Goal: Task Accomplishment & Management: Complete application form

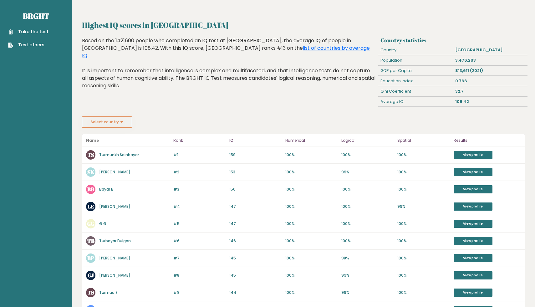
click at [45, 35] on link "Take the test" at bounding box center [28, 31] width 40 height 7
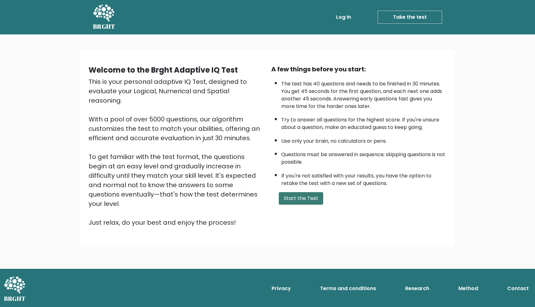
click at [290, 200] on button "Start the Test" at bounding box center [301, 198] width 44 height 13
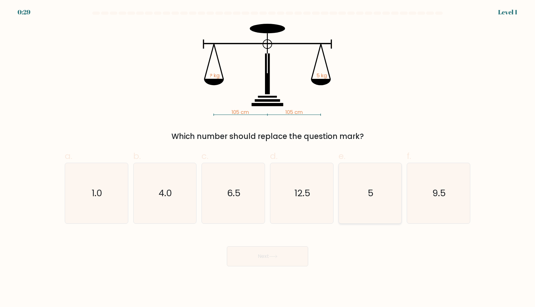
click at [352, 196] on icon "5" at bounding box center [370, 193] width 60 height 60
click at [268, 158] on input "e. 5" at bounding box center [267, 156] width 0 height 4
radio input "true"
click at [259, 258] on button "Next" at bounding box center [267, 256] width 81 height 20
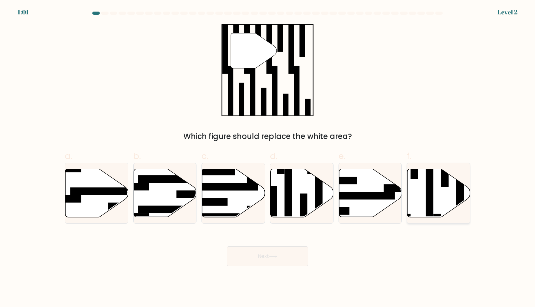
click at [425, 195] on icon at bounding box center [438, 193] width 63 height 48
click at [268, 158] on input "f." at bounding box center [267, 156] width 0 height 4
radio input "true"
click at [274, 260] on button "Next" at bounding box center [267, 256] width 81 height 20
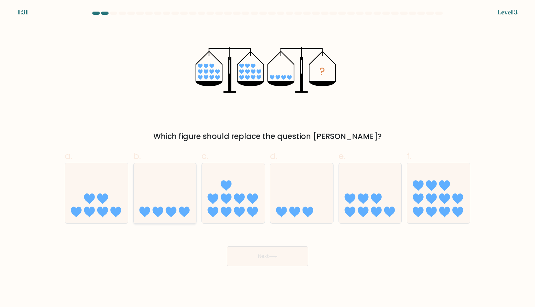
click at [168, 185] on icon at bounding box center [165, 193] width 63 height 52
click at [267, 158] on input "b." at bounding box center [267, 156] width 0 height 4
radio input "true"
click at [269, 255] on button "Next" at bounding box center [267, 256] width 81 height 20
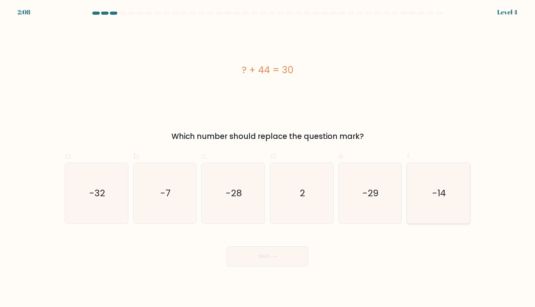
click at [435, 179] on icon "-14" at bounding box center [438, 193] width 60 height 60
click at [268, 158] on input "f. -14" at bounding box center [267, 156] width 0 height 4
radio input "true"
click at [257, 254] on button "Next" at bounding box center [267, 256] width 81 height 20
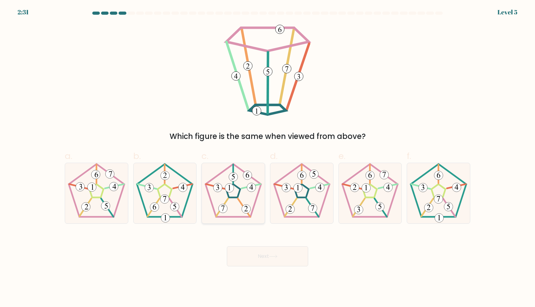
click at [239, 205] on icon at bounding box center [233, 193] width 60 height 60
click at [267, 158] on input "c." at bounding box center [267, 156] width 0 height 4
radio input "true"
click at [267, 258] on button "Next" at bounding box center [267, 256] width 81 height 20
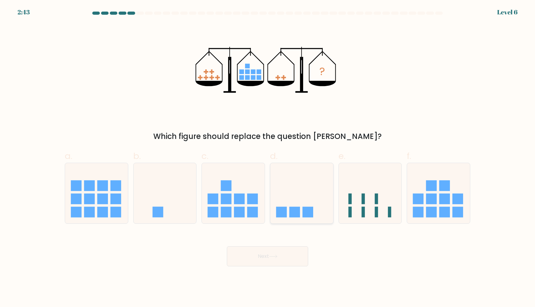
click at [298, 192] on icon at bounding box center [301, 193] width 63 height 52
click at [268, 158] on input "d." at bounding box center [267, 156] width 0 height 4
radio input "true"
click at [270, 259] on button "Next" at bounding box center [267, 256] width 81 height 20
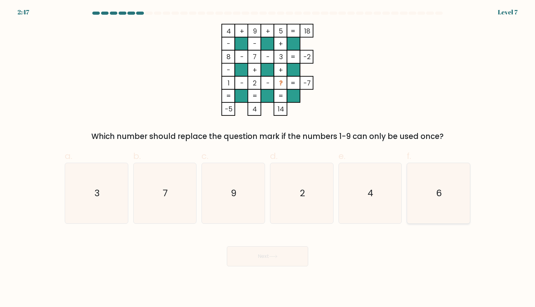
click at [433, 190] on icon "6" at bounding box center [438, 193] width 60 height 60
click at [268, 158] on input "f. 6" at bounding box center [267, 156] width 0 height 4
radio input "true"
click at [265, 261] on button "Next" at bounding box center [267, 256] width 81 height 20
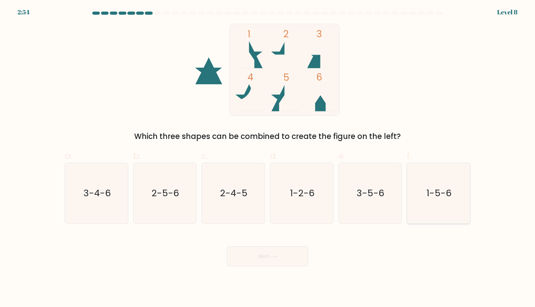
click at [452, 183] on icon "1-5-6" at bounding box center [438, 193] width 60 height 60
click at [268, 158] on input "f. 1-5-6" at bounding box center [267, 156] width 0 height 4
radio input "true"
click at [275, 260] on button "Next" at bounding box center [267, 256] width 81 height 20
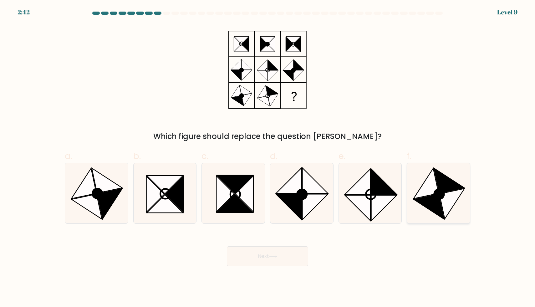
click at [445, 196] on icon at bounding box center [451, 203] width 25 height 30
click at [268, 158] on input "f." at bounding box center [267, 156] width 0 height 4
radio input "true"
click at [266, 259] on button "Next" at bounding box center [267, 256] width 81 height 20
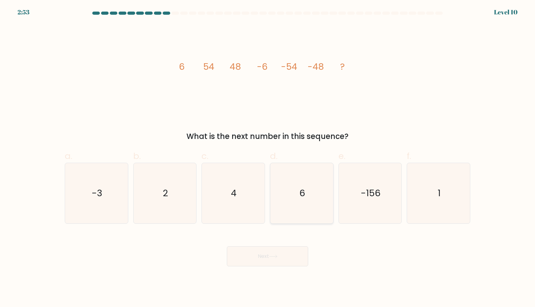
click at [295, 209] on icon "6" at bounding box center [301, 193] width 60 height 60
click at [268, 158] on input "d. 6" at bounding box center [267, 156] width 0 height 4
radio input "true"
click at [270, 257] on button "Next" at bounding box center [267, 256] width 81 height 20
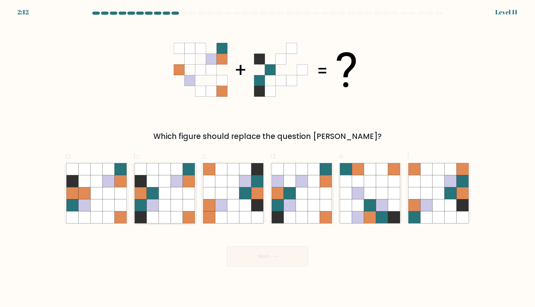
click at [169, 192] on icon at bounding box center [165, 193] width 12 height 12
click at [267, 158] on input "b." at bounding box center [267, 156] width 0 height 4
radio input "true"
click at [274, 259] on button "Next" at bounding box center [267, 256] width 81 height 20
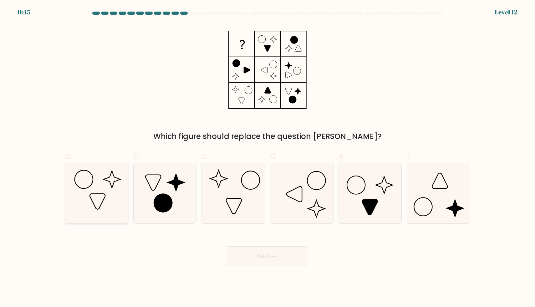
click at [101, 187] on icon at bounding box center [96, 193] width 60 height 60
click at [267, 158] on input "a." at bounding box center [267, 156] width 0 height 4
radio input "true"
click at [422, 205] on icon at bounding box center [438, 193] width 60 height 60
click at [268, 158] on input "f." at bounding box center [267, 156] width 0 height 4
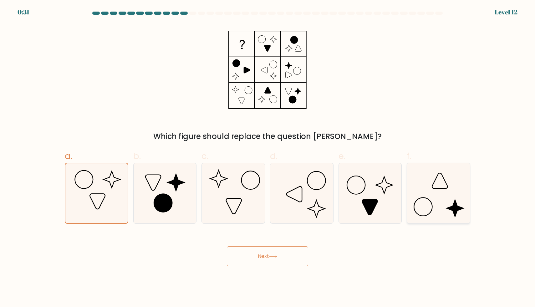
radio input "true"
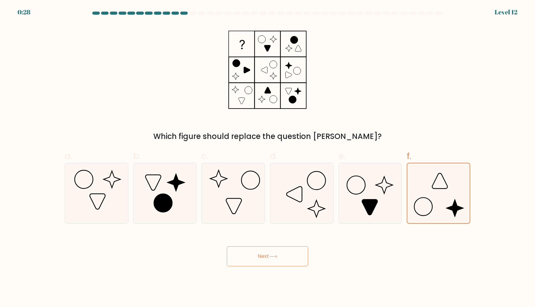
click at [277, 255] on icon at bounding box center [273, 256] width 8 height 3
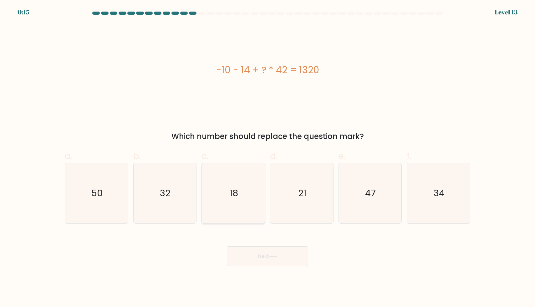
click at [248, 195] on icon "18" at bounding box center [233, 193] width 60 height 60
click at [267, 158] on input "c. 18" at bounding box center [267, 156] width 0 height 4
radio input "true"
click at [265, 256] on button "Next" at bounding box center [267, 256] width 81 height 20
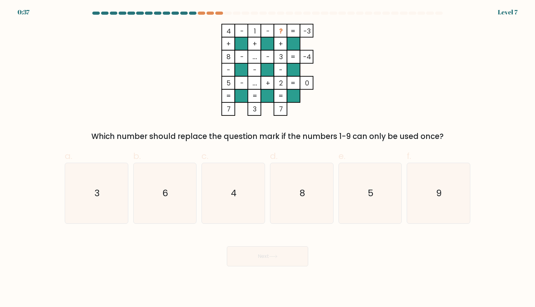
drag, startPoint x: 303, startPoint y: 76, endPoint x: 285, endPoint y: 76, distance: 18.1
click at [291, 76] on icon "4 - 1 - ? -3 + + + 8 - ... - 3 -4 - - - 5 - ... + 2 = 0 = = = = 7 3 7 =" at bounding box center [268, 70] width 188 height 92
click at [167, 200] on icon "6" at bounding box center [164, 193] width 60 height 60
click at [267, 158] on input "b. 6" at bounding box center [267, 156] width 0 height 4
radio input "true"
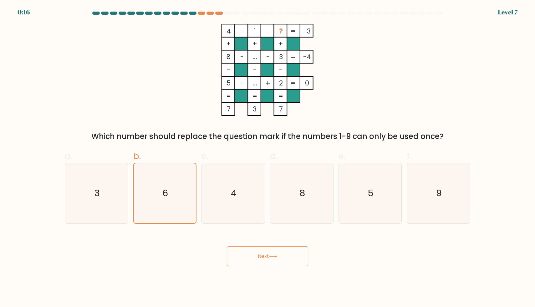
click at [261, 257] on button "Next" at bounding box center [267, 256] width 81 height 20
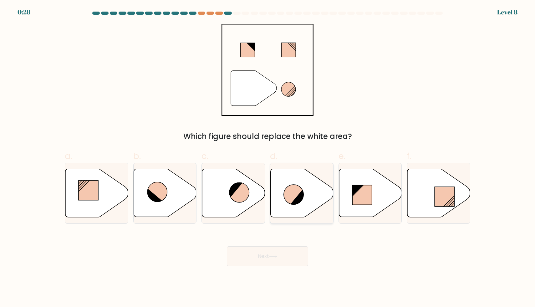
click at [298, 192] on icon at bounding box center [294, 195] width 20 height 20
click at [268, 158] on input "d." at bounding box center [267, 156] width 0 height 4
radio input "true"
click at [292, 255] on button "Next" at bounding box center [267, 256] width 81 height 20
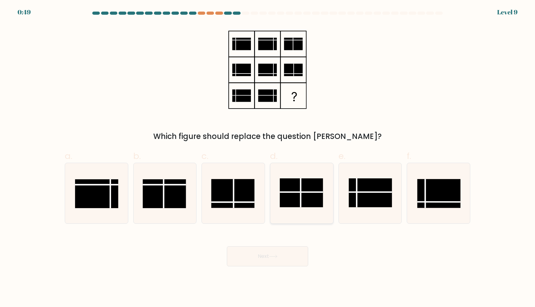
click at [303, 195] on rect at bounding box center [301, 192] width 43 height 29
click at [268, 158] on input "d." at bounding box center [267, 156] width 0 height 4
radio input "true"
click at [271, 253] on button "Next" at bounding box center [267, 256] width 81 height 20
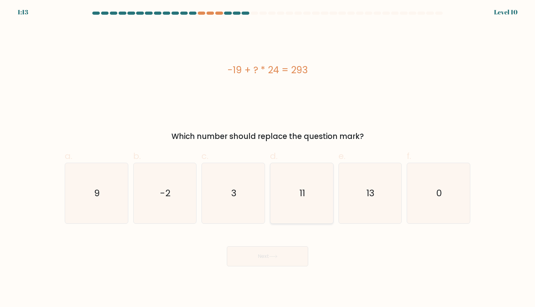
click at [287, 203] on icon "11" at bounding box center [301, 193] width 60 height 60
click at [268, 158] on input "d. 11" at bounding box center [267, 156] width 0 height 4
radio input "true"
click at [269, 255] on button "Next" at bounding box center [267, 256] width 81 height 20
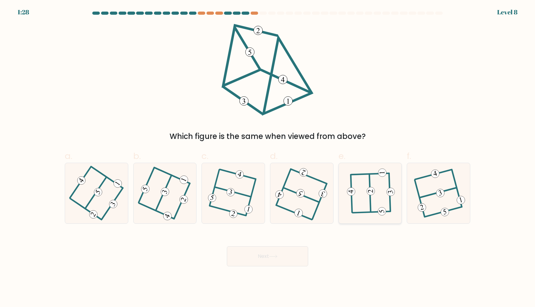
click at [356, 193] on icon at bounding box center [369, 193] width 47 height 48
click at [268, 158] on input "e." at bounding box center [267, 156] width 0 height 4
radio input "true"
click at [278, 259] on button "Next" at bounding box center [267, 256] width 81 height 20
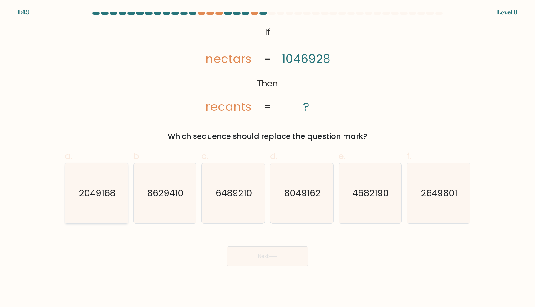
click at [103, 200] on icon "2049168" at bounding box center [96, 193] width 60 height 60
click at [267, 158] on input "a. 2049168" at bounding box center [267, 156] width 0 height 4
radio input "true"
click at [258, 254] on button "Next" at bounding box center [267, 256] width 81 height 20
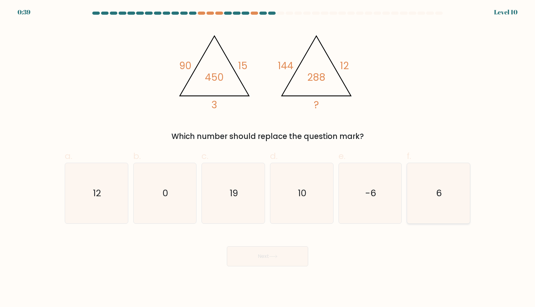
click at [422, 188] on icon "6" at bounding box center [438, 193] width 60 height 60
click at [268, 158] on input "f. 6" at bounding box center [267, 156] width 0 height 4
radio input "true"
click at [261, 250] on button "Next" at bounding box center [267, 256] width 81 height 20
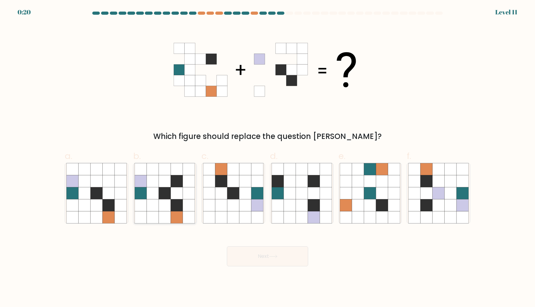
click at [181, 203] on icon at bounding box center [177, 205] width 12 height 12
click at [267, 158] on input "b." at bounding box center [267, 156] width 0 height 4
radio input "true"
click at [255, 261] on button "Next" at bounding box center [267, 256] width 81 height 20
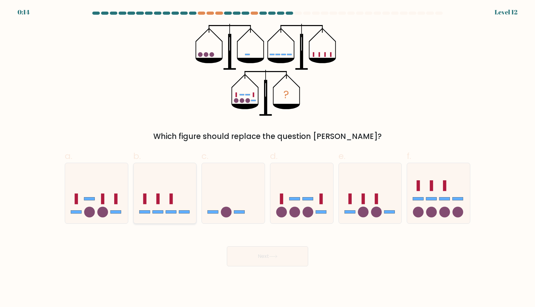
click at [182, 199] on icon at bounding box center [165, 193] width 63 height 52
click at [267, 158] on input "b." at bounding box center [267, 156] width 0 height 4
radio input "true"
click at [254, 254] on button "Next" at bounding box center [267, 256] width 81 height 20
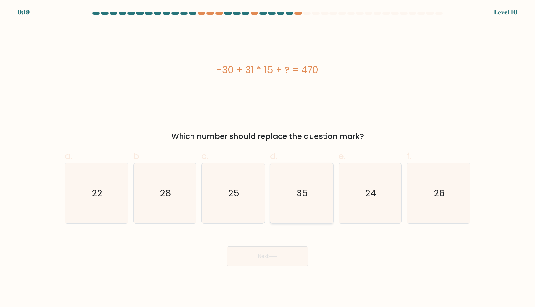
click at [288, 189] on icon "35" at bounding box center [301, 193] width 60 height 60
click at [268, 158] on input "d. 35" at bounding box center [267, 156] width 0 height 4
radio input "true"
click at [265, 252] on button "Next" at bounding box center [267, 256] width 81 height 20
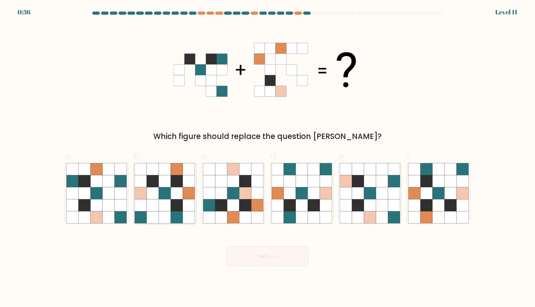
click at [183, 195] on icon at bounding box center [164, 193] width 60 height 60
click at [267, 158] on input "b." at bounding box center [267, 156] width 0 height 4
radio input "true"
click at [425, 213] on icon at bounding box center [426, 217] width 12 height 12
click at [268, 158] on input "f." at bounding box center [267, 156] width 0 height 4
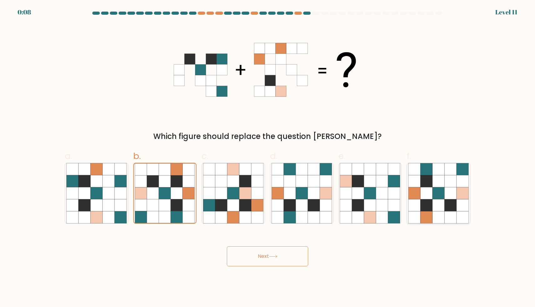
radio input "true"
click at [286, 255] on button "Next" at bounding box center [267, 256] width 81 height 20
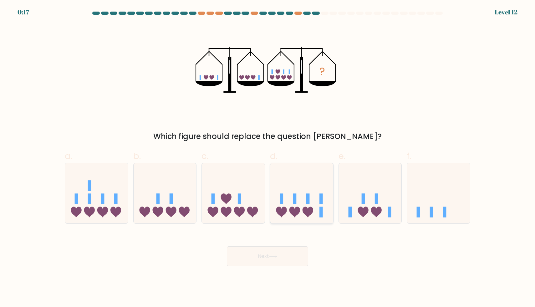
click at [301, 211] on icon at bounding box center [301, 193] width 63 height 52
click at [268, 158] on input "d." at bounding box center [267, 156] width 0 height 4
radio input "true"
click at [285, 254] on button "Next" at bounding box center [267, 256] width 81 height 20
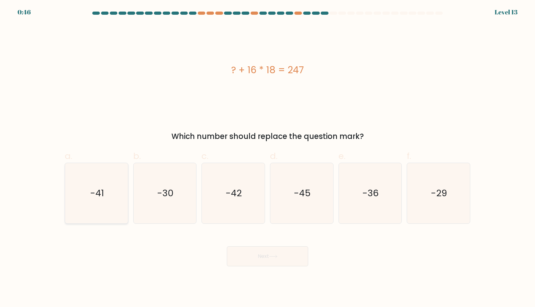
click at [105, 186] on icon "-41" at bounding box center [96, 193] width 60 height 60
click at [267, 158] on input "a. -41" at bounding box center [267, 156] width 0 height 4
radio input "true"
click at [257, 250] on button "Next" at bounding box center [267, 256] width 81 height 20
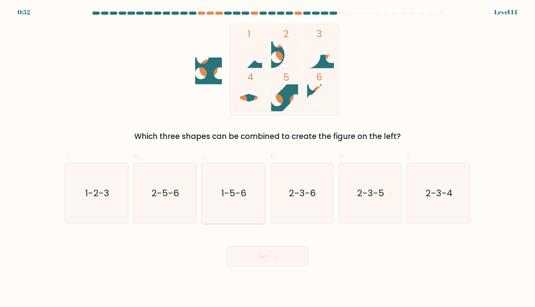
click at [221, 185] on icon "1-5-6" at bounding box center [233, 193] width 60 height 60
click at [267, 158] on input "c. 1-5-6" at bounding box center [267, 156] width 0 height 4
radio input "true"
click at [268, 263] on button "Next" at bounding box center [267, 256] width 81 height 20
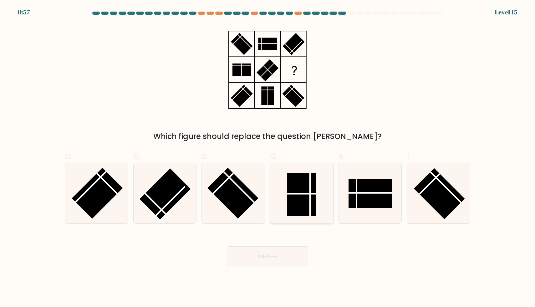
click at [319, 205] on icon at bounding box center [301, 193] width 60 height 60
click at [268, 158] on input "d." at bounding box center [267, 156] width 0 height 4
radio input "true"
click at [377, 197] on rect at bounding box center [370, 193] width 43 height 29
click at [268, 158] on input "e." at bounding box center [267, 156] width 0 height 4
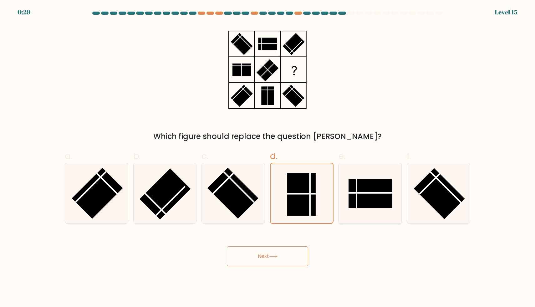
radio input "true"
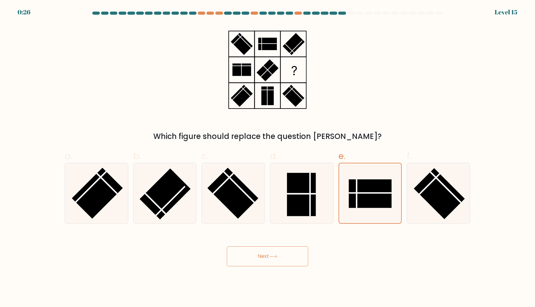
click at [264, 261] on button "Next" at bounding box center [267, 256] width 81 height 20
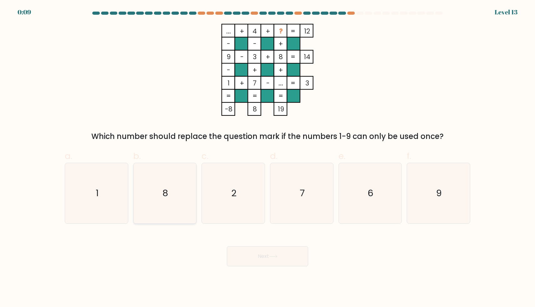
click at [167, 219] on icon "8" at bounding box center [164, 193] width 60 height 60
click at [267, 158] on input "b. 8" at bounding box center [267, 156] width 0 height 4
radio input "true"
click at [267, 265] on button "Next" at bounding box center [267, 256] width 81 height 20
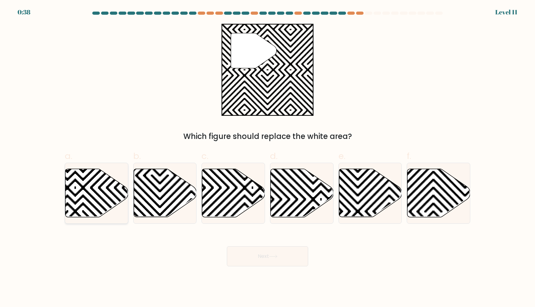
click at [104, 190] on icon at bounding box center [75, 219] width 127 height 127
click at [267, 158] on input "a." at bounding box center [267, 156] width 0 height 4
radio input "true"
click at [375, 188] on icon at bounding box center [370, 193] width 63 height 48
click at [268, 158] on input "e." at bounding box center [267, 156] width 0 height 4
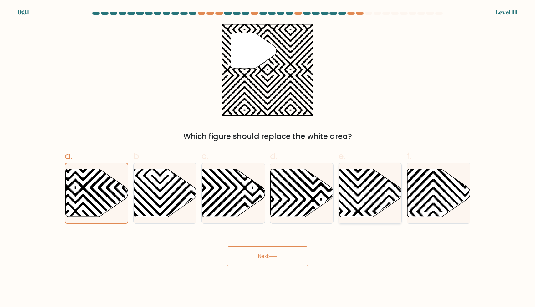
radio input "true"
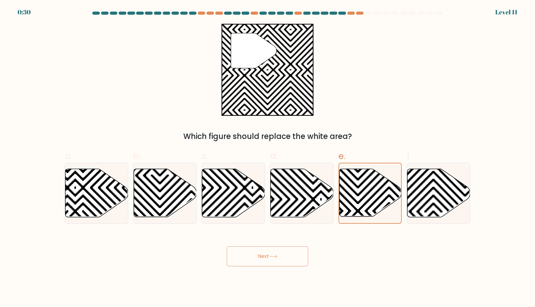
click at [271, 260] on button "Next" at bounding box center [267, 256] width 81 height 20
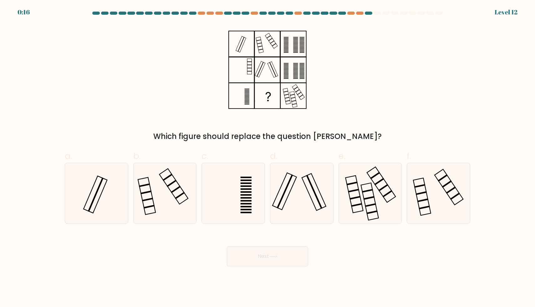
click at [337, 174] on div "e." at bounding box center [370, 186] width 68 height 74
click at [309, 188] on icon at bounding box center [301, 193] width 60 height 60
click at [268, 158] on input "d." at bounding box center [267, 156] width 0 height 4
radio input "true"
click at [274, 258] on icon at bounding box center [273, 256] width 8 height 3
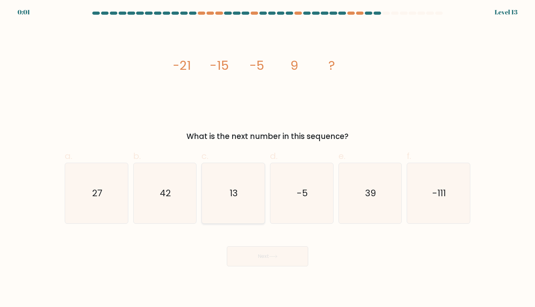
click at [233, 188] on text "13" at bounding box center [234, 193] width 8 height 13
click at [267, 158] on input "c. 13" at bounding box center [267, 156] width 0 height 4
radio input "true"
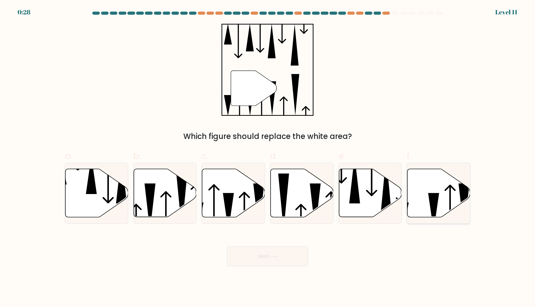
click at [438, 188] on icon at bounding box center [438, 193] width 63 height 48
click at [268, 158] on input "f." at bounding box center [267, 156] width 0 height 4
radio input "true"
click at [292, 249] on button "Next" at bounding box center [267, 256] width 81 height 20
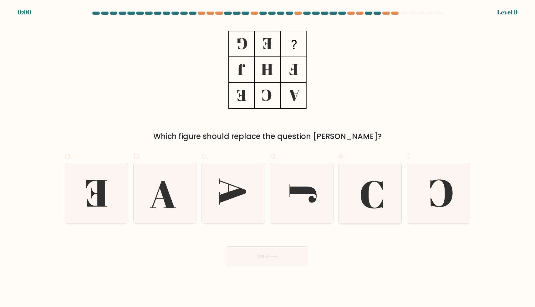
click at [367, 198] on icon at bounding box center [372, 195] width 23 height 28
click at [268, 158] on input "e." at bounding box center [267, 156] width 0 height 4
radio input "true"
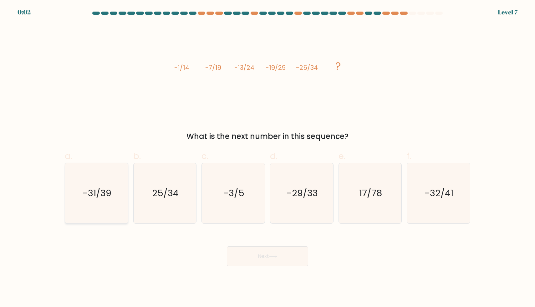
click at [78, 197] on icon "-31/39" at bounding box center [96, 193] width 60 height 60
click at [267, 158] on input "a. -31/39" at bounding box center [267, 156] width 0 height 4
radio input "true"
click at [264, 260] on button "Next" at bounding box center [267, 256] width 81 height 20
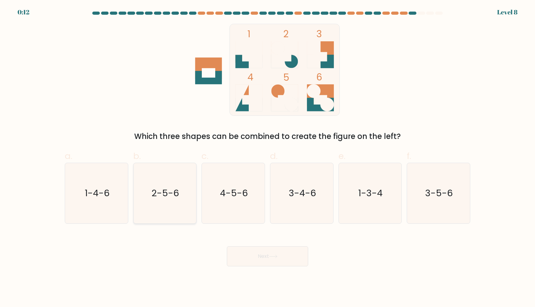
click at [143, 192] on icon "2-5-6" at bounding box center [164, 193] width 60 height 60
click at [267, 158] on input "b. 2-5-6" at bounding box center [267, 156] width 0 height 4
radio input "true"
click at [263, 258] on button "Next" at bounding box center [267, 256] width 81 height 20
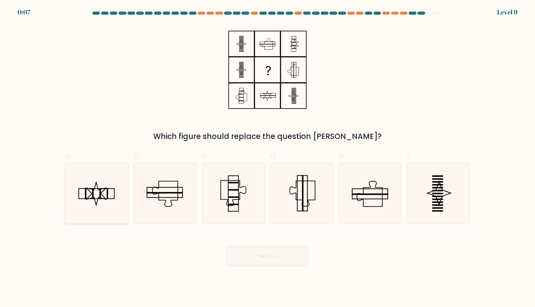
click at [119, 195] on icon at bounding box center [96, 193] width 60 height 60
click at [267, 158] on input "a." at bounding box center [267, 156] width 0 height 4
radio input "true"
click at [266, 257] on button "Next" at bounding box center [267, 256] width 81 height 20
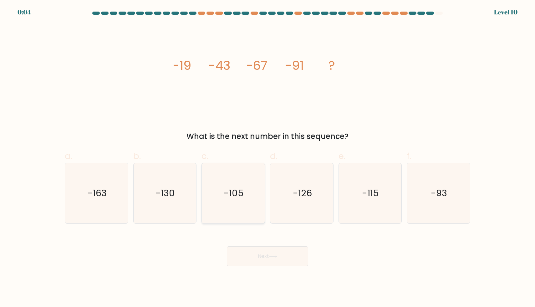
click at [229, 196] on text "-105" at bounding box center [234, 193] width 20 height 13
click at [267, 158] on input "c. -105" at bounding box center [267, 156] width 0 height 4
radio input "true"
click at [270, 255] on button "Next" at bounding box center [267, 256] width 81 height 20
click at [277, 259] on button "Next" at bounding box center [267, 256] width 81 height 20
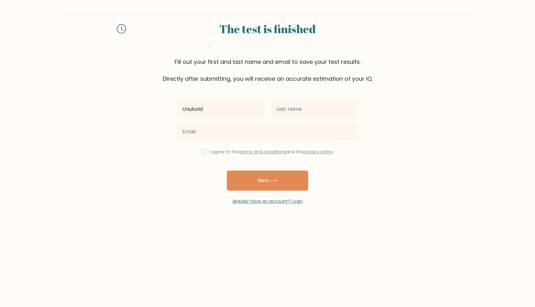
type input "Unubold"
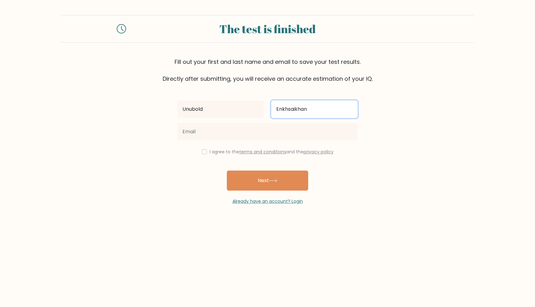
type input "Enkhsaikhan"
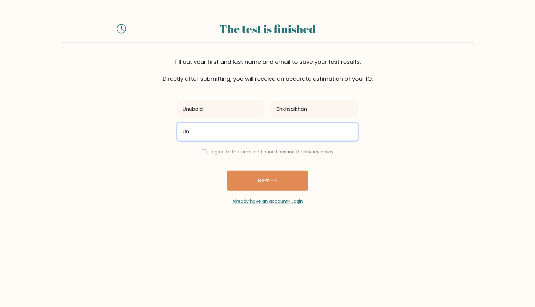
type input "Unubold.enkh@gmail.com"
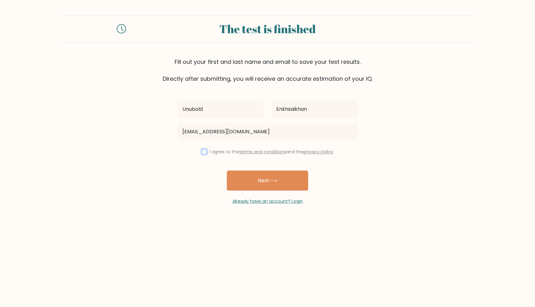
click at [202, 149] on input "checkbox" at bounding box center [204, 151] width 5 height 5
checkbox input "true"
click at [253, 183] on button "Next" at bounding box center [267, 180] width 81 height 20
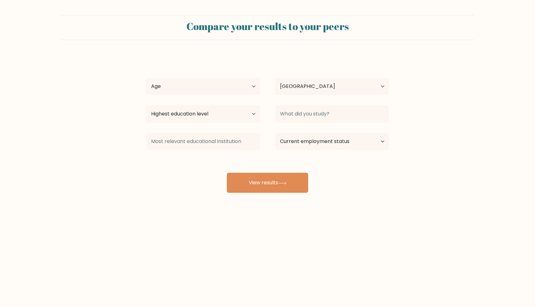
select select "IE"
click at [238, 89] on select "Age Under [DEMOGRAPHIC_DATA] [DEMOGRAPHIC_DATA] [DEMOGRAPHIC_DATA] [DEMOGRAPHIC…" at bounding box center [203, 87] width 114 height 18
select select "35_44"
click at [146, 78] on select "Age Under [DEMOGRAPHIC_DATA] [DEMOGRAPHIC_DATA] [DEMOGRAPHIC_DATA] [DEMOGRAPHIC…" at bounding box center [203, 87] width 114 height 18
click at [289, 83] on select "Country [GEOGRAPHIC_DATA] [GEOGRAPHIC_DATA] [GEOGRAPHIC_DATA] [US_STATE] [GEOGR…" at bounding box center [332, 87] width 114 height 18
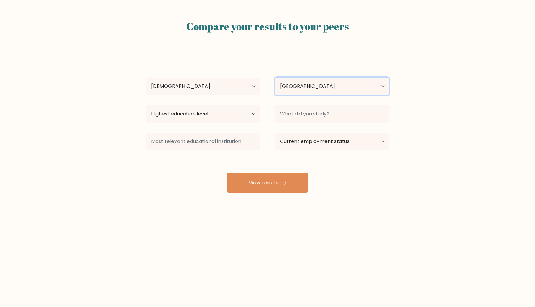
select select "MN"
click at [275, 78] on select "Country [GEOGRAPHIC_DATA] [GEOGRAPHIC_DATA] [GEOGRAPHIC_DATA] [US_STATE] [GEOGR…" at bounding box center [332, 87] width 114 height 18
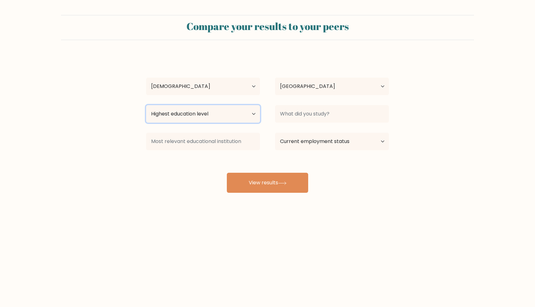
click at [232, 113] on select "Highest education level No schooling Primary Lower Secondary Upper Secondary Oc…" at bounding box center [203, 114] width 114 height 18
select select "bachelors_degree"
click at [146, 105] on select "Highest education level No schooling Primary Lower Secondary Upper Secondary Oc…" at bounding box center [203, 114] width 114 height 18
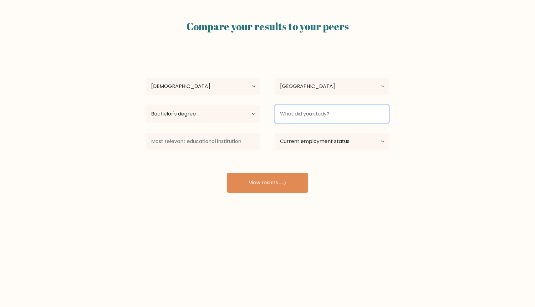
click at [293, 113] on input at bounding box center [332, 114] width 114 height 18
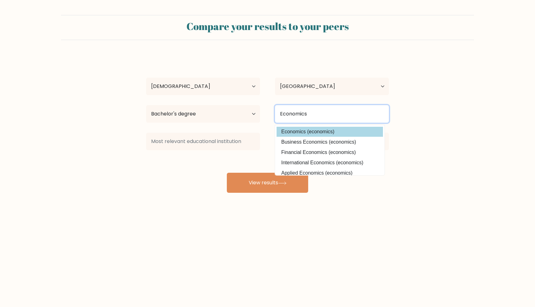
type input "Economics"
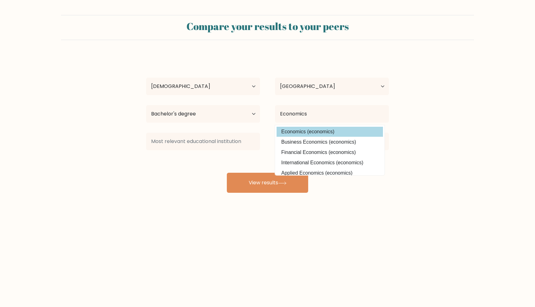
click at [312, 134] on div "Unubold Enkhsaikhan Age Under [DEMOGRAPHIC_DATA] [DEMOGRAPHIC_DATA] [DEMOGRAPHI…" at bounding box center [267, 124] width 250 height 138
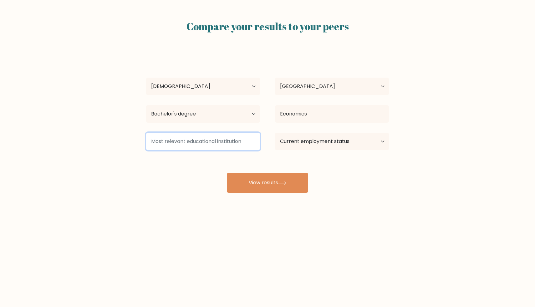
click at [237, 143] on input at bounding box center [203, 142] width 114 height 18
type input "M"
type input "F"
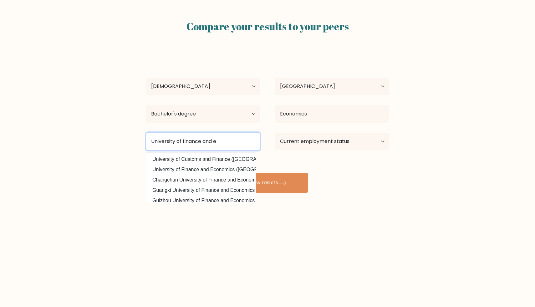
click at [227, 173] on button "View results" at bounding box center [267, 183] width 81 height 20
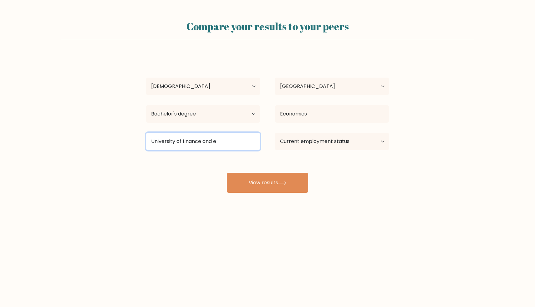
click at [221, 138] on input "University of finance and e" at bounding box center [203, 142] width 114 height 18
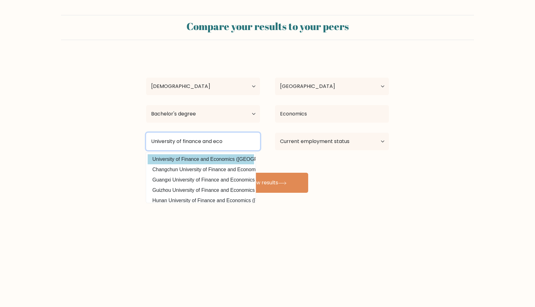
type input "University of finance and eco"
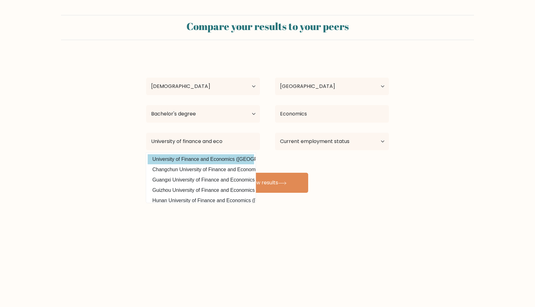
click at [223, 159] on div "Unubold Enkhsaikhan Age Under [DEMOGRAPHIC_DATA] [DEMOGRAPHIC_DATA] [DEMOGRAPHI…" at bounding box center [267, 124] width 250 height 138
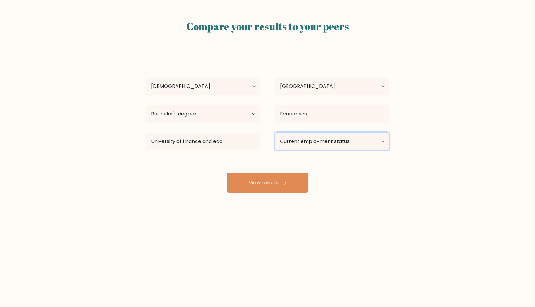
click at [318, 144] on select "Current employment status Employed Student Retired Other / prefer not to answer" at bounding box center [332, 142] width 114 height 18
select select "employed"
click at [275, 133] on select "Current employment status Employed Student Retired Other / prefer not to answer" at bounding box center [332, 142] width 114 height 18
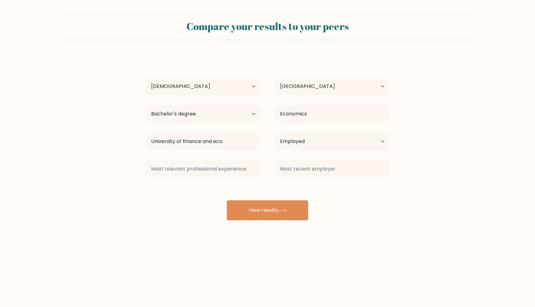
click at [279, 181] on div "Unubold Enkhsaikhan Age Under [DEMOGRAPHIC_DATA] [DEMOGRAPHIC_DATA] [DEMOGRAPHI…" at bounding box center [267, 137] width 250 height 165
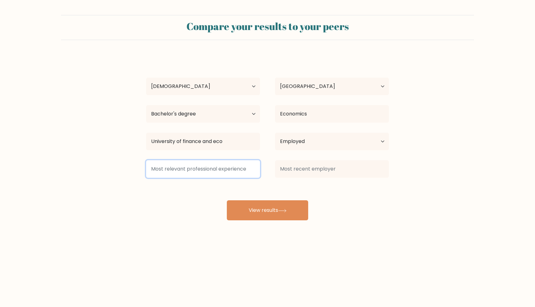
click at [230, 175] on input at bounding box center [203, 169] width 114 height 18
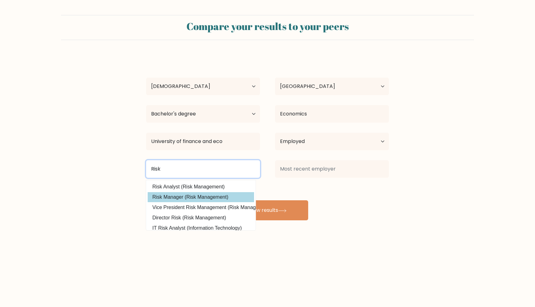
type input "Risk"
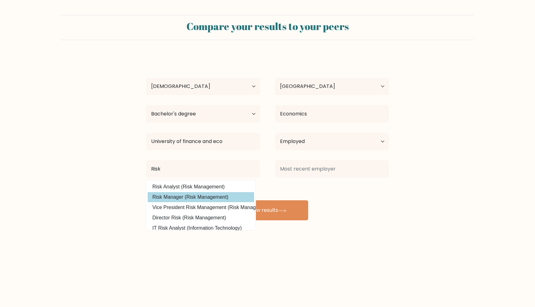
click at [216, 200] on div "Unubold Enkhsaikhan Age Under [DEMOGRAPHIC_DATA] [DEMOGRAPHIC_DATA] [DEMOGRAPHI…" at bounding box center [267, 137] width 250 height 165
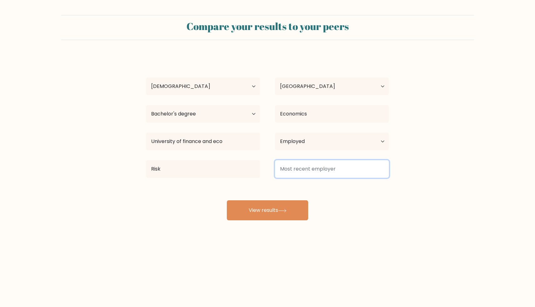
click at [314, 171] on input at bounding box center [332, 169] width 114 height 18
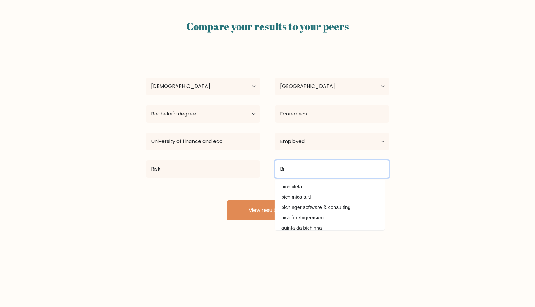
type input "B"
type input "Netcapita"
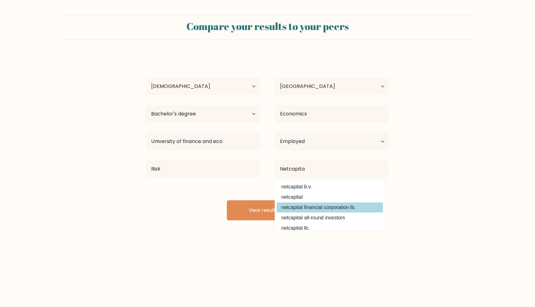
click at [319, 208] on div "Unubold Enkhsaikhan Age Under [DEMOGRAPHIC_DATA] [DEMOGRAPHIC_DATA] [DEMOGRAPHI…" at bounding box center [267, 137] width 250 height 165
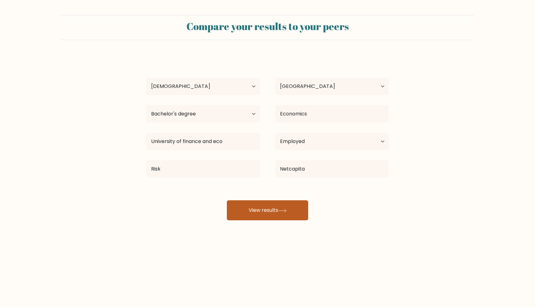
click at [287, 214] on button "View results" at bounding box center [267, 210] width 81 height 20
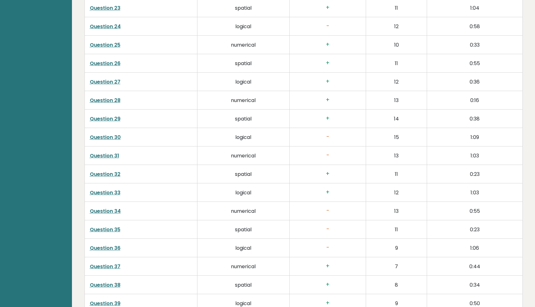
scroll to position [1540, 0]
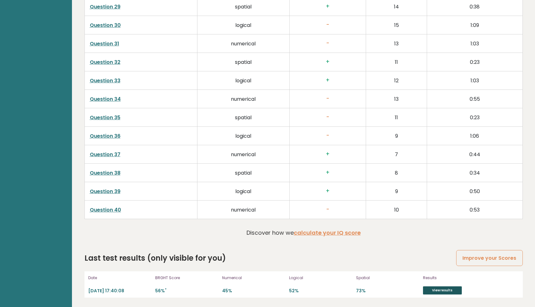
click at [435, 290] on link "View results" at bounding box center [442, 290] width 39 height 8
